Goal: Task Accomplishment & Management: Manage account settings

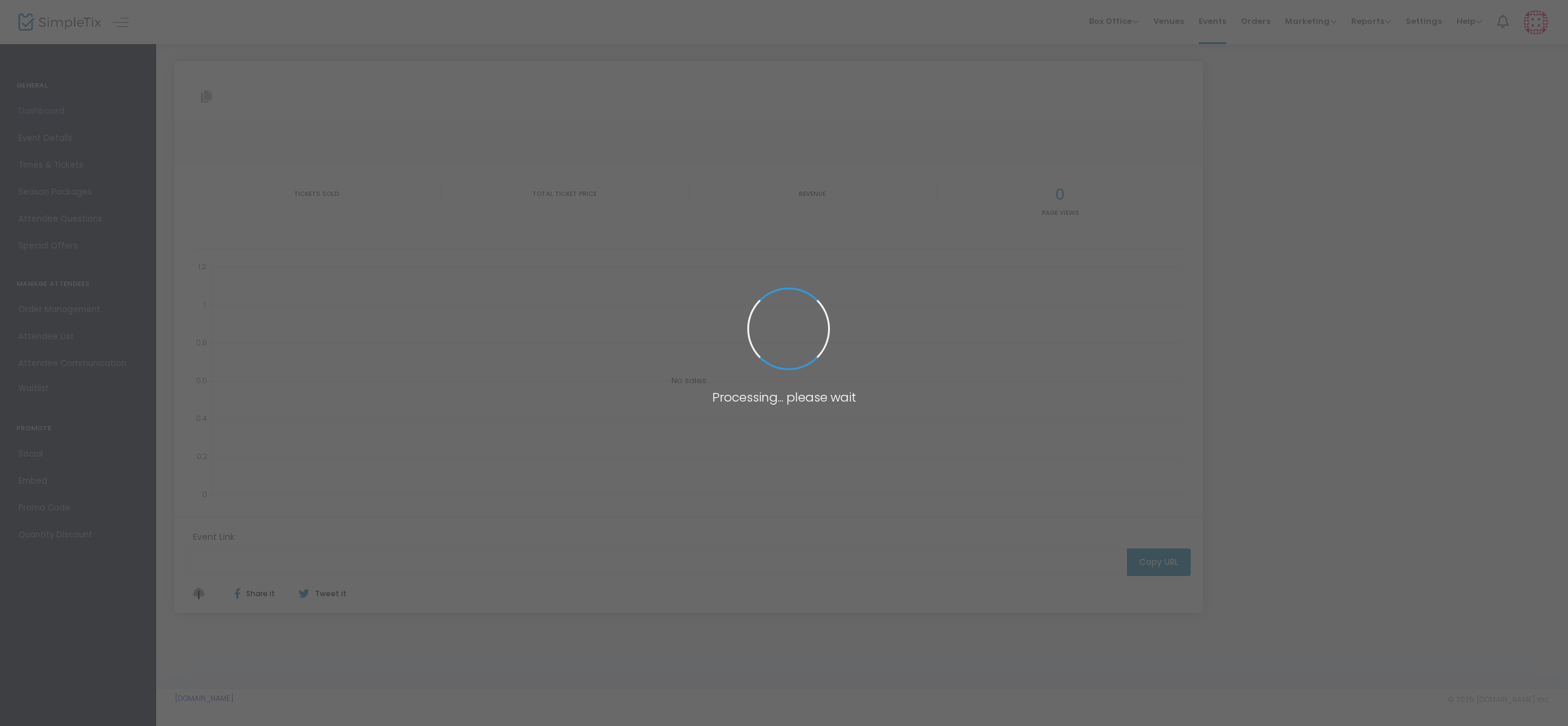
type input "[URL][DOMAIN_NAME]"
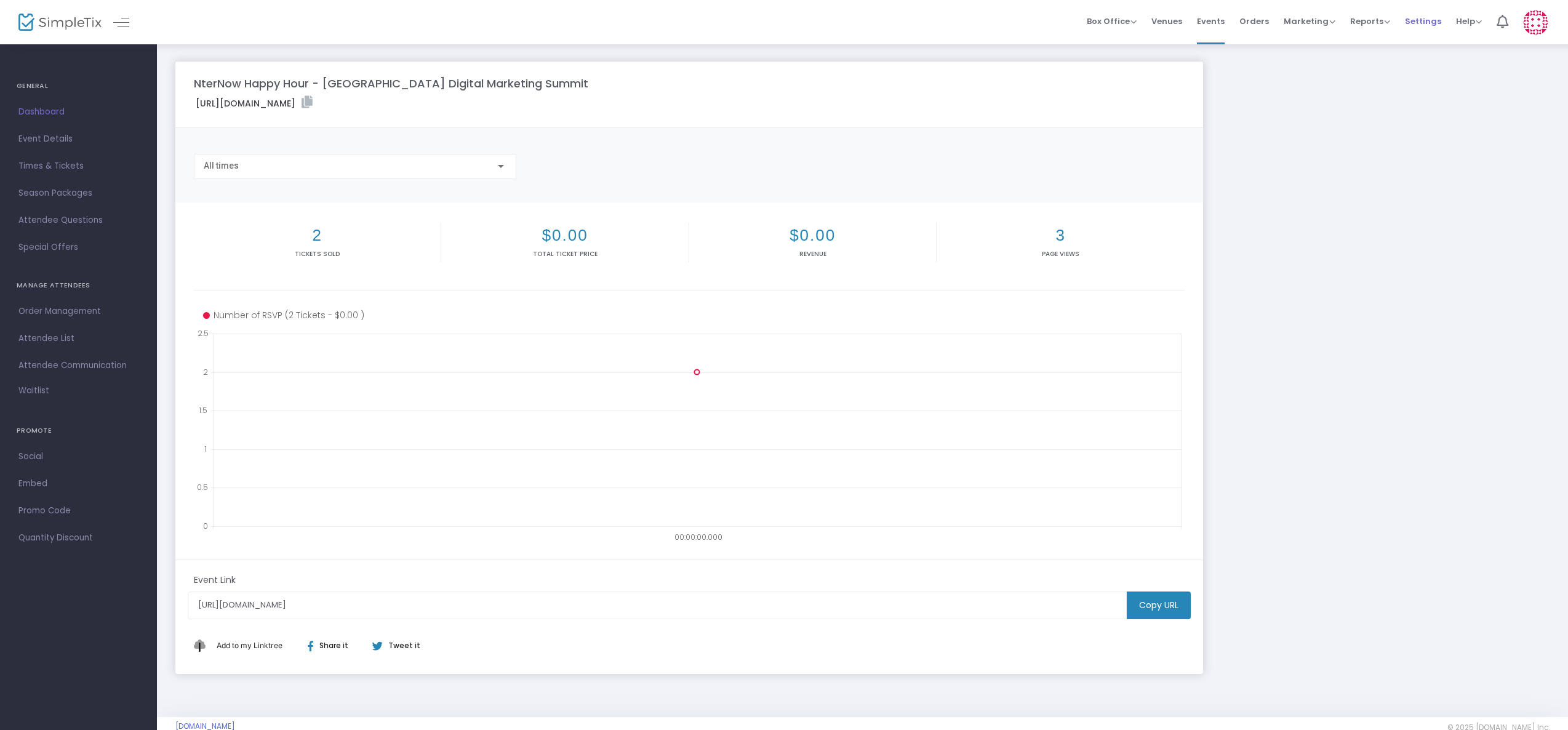
click at [1439, 21] on li "Settings" at bounding box center [1423, 22] width 51 height 45
click at [1430, 21] on span "Settings" at bounding box center [1423, 21] width 36 height 32
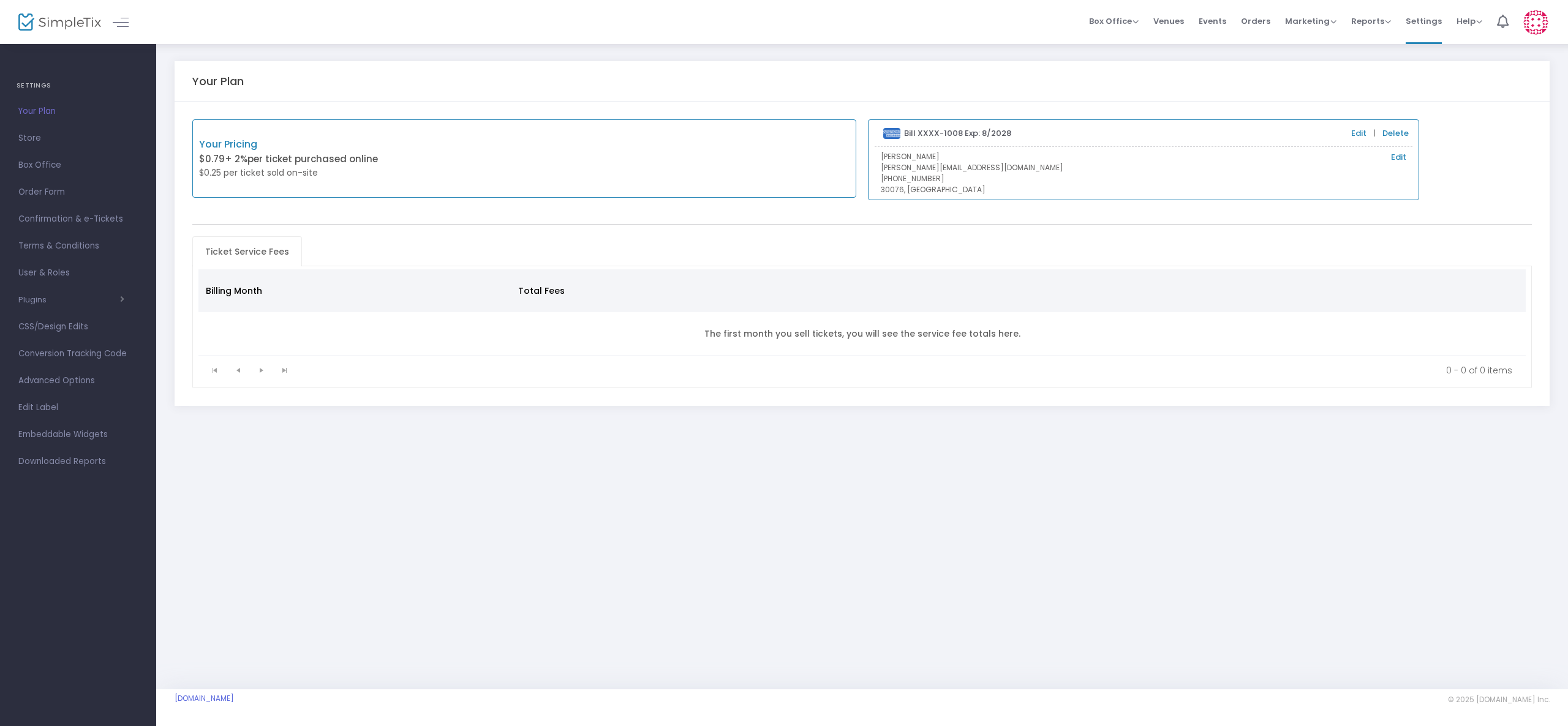
click at [1531, 25] on img at bounding box center [1535, 22] width 25 height 25
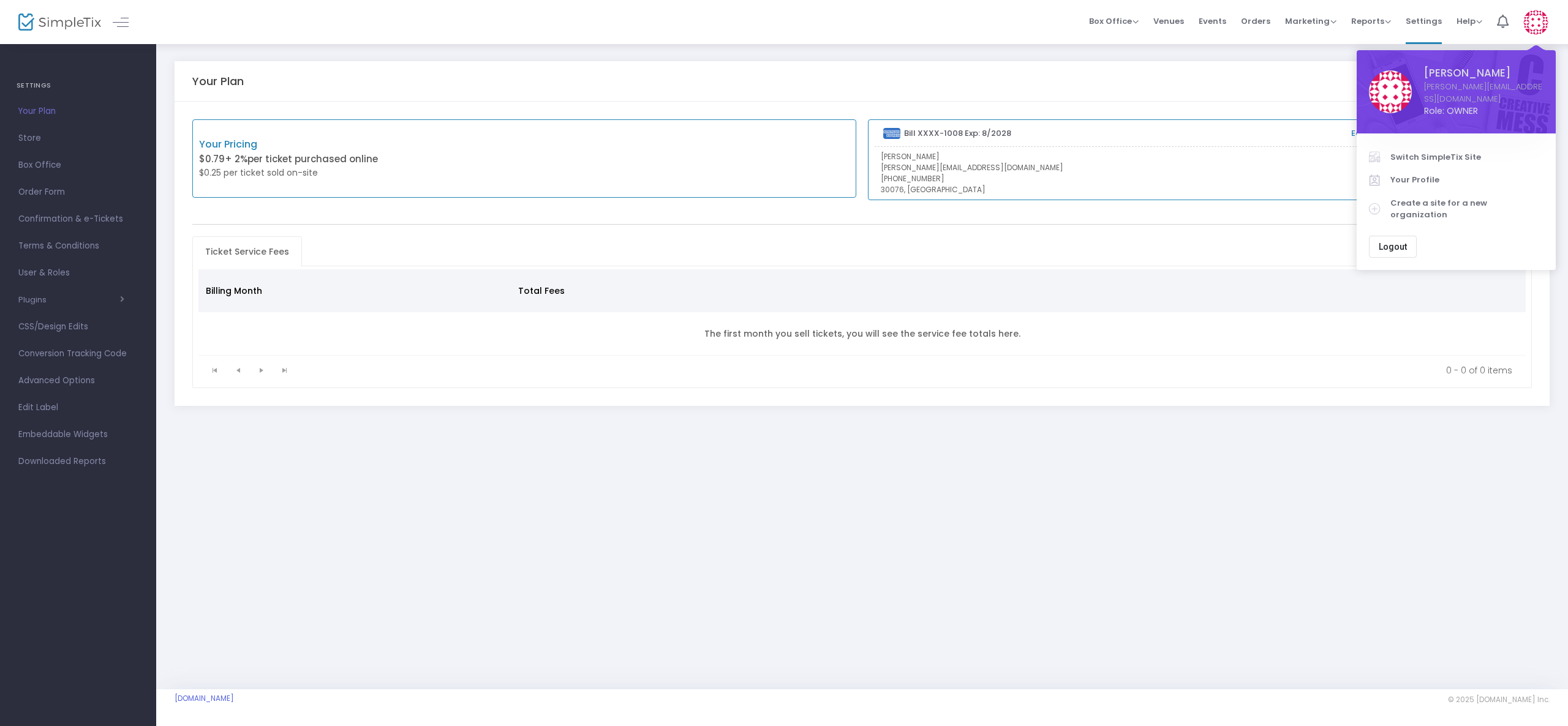
click at [1151, 61] on div "Your Plan" at bounding box center [862, 81] width 1340 height 40
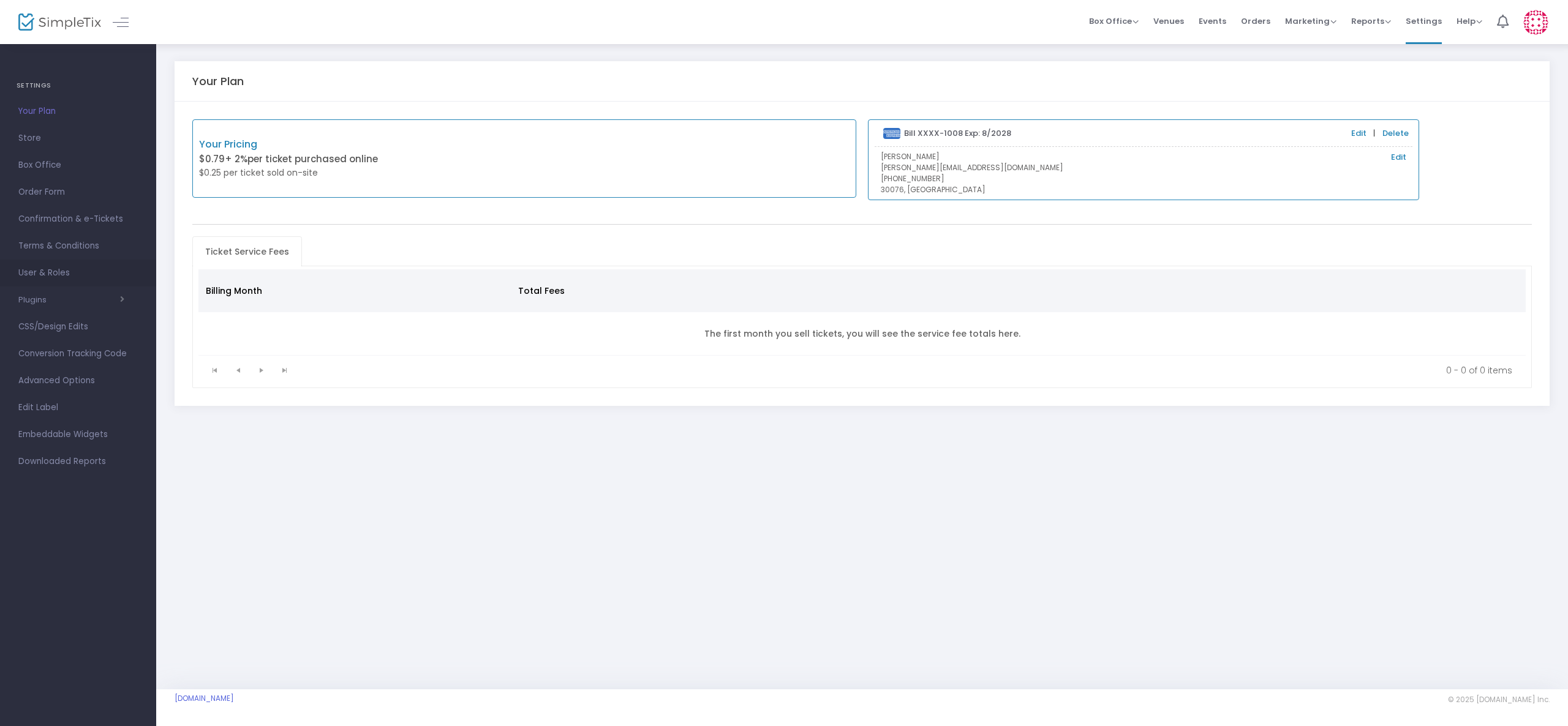
click at [45, 270] on span "User & Roles" at bounding box center [78, 273] width 120 height 16
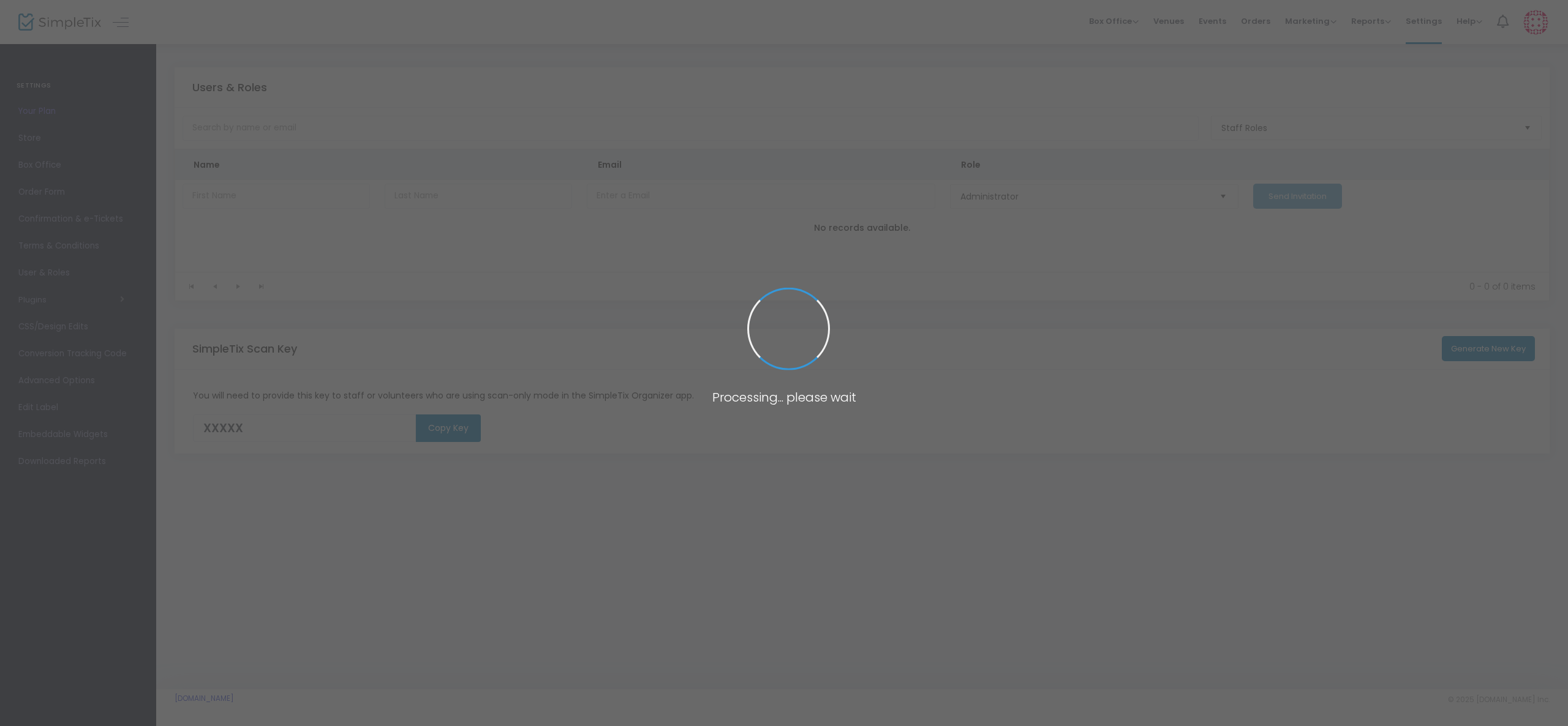
type input "NPK4X"
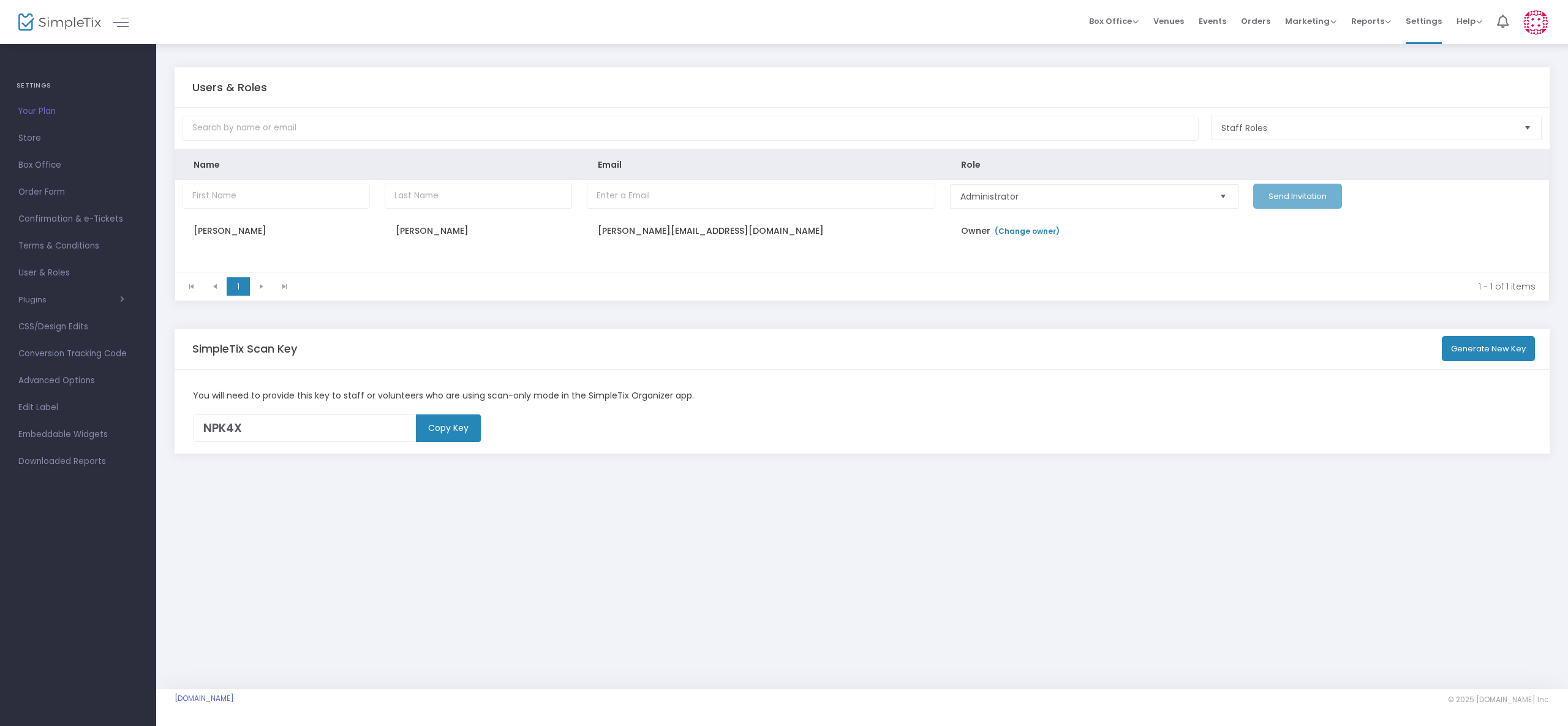
click at [1018, 98] on div "Users & Roles" at bounding box center [862, 87] width 1340 height 40
click at [293, 192] on input "Data table" at bounding box center [276, 196] width 188 height 25
type input "Ben"
type input "[PERSON_NAME]"
type input "Ben@"
